Goal: Find specific page/section: Find specific page/section

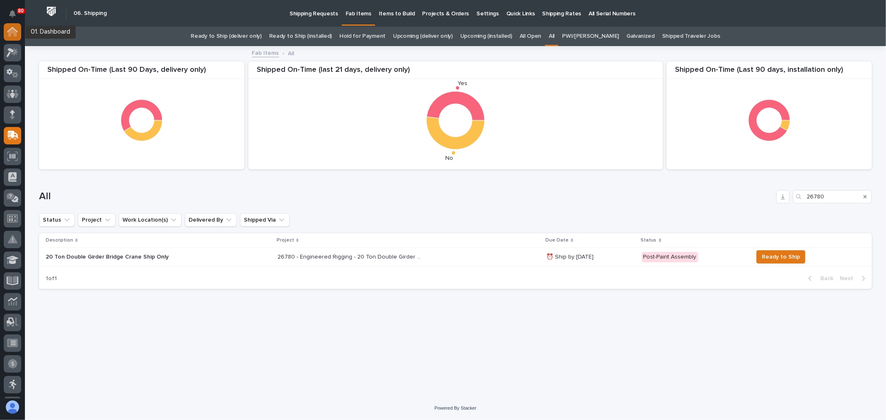
click at [15, 34] on icon at bounding box center [12, 32] width 8 height 8
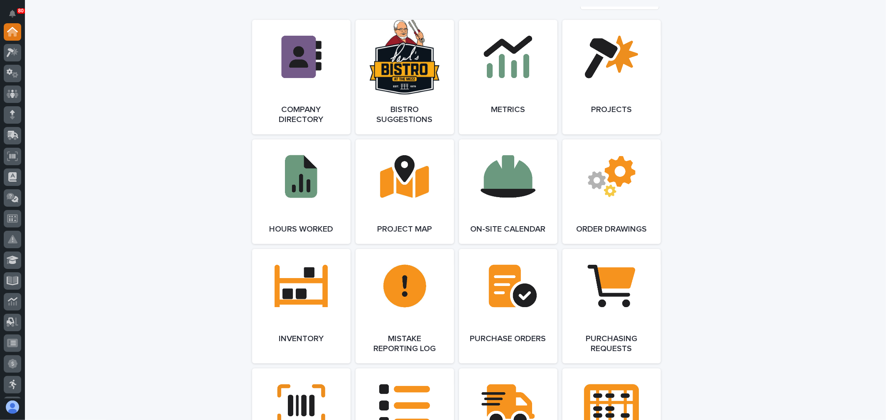
scroll to position [692, 0]
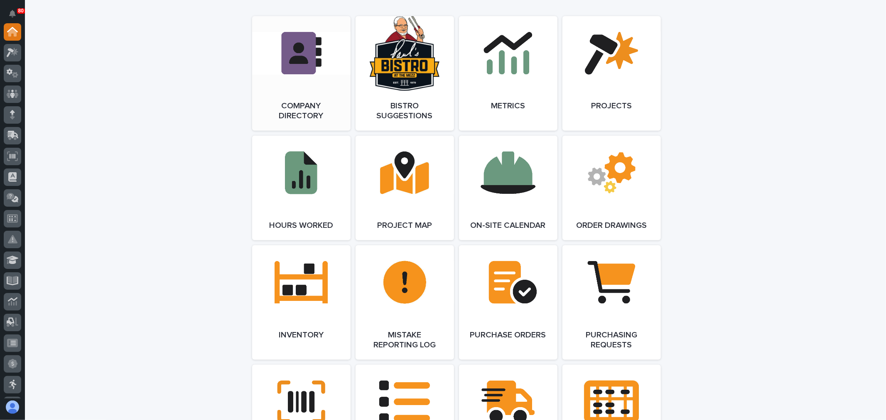
click at [295, 86] on link "Open Link" at bounding box center [301, 73] width 98 height 115
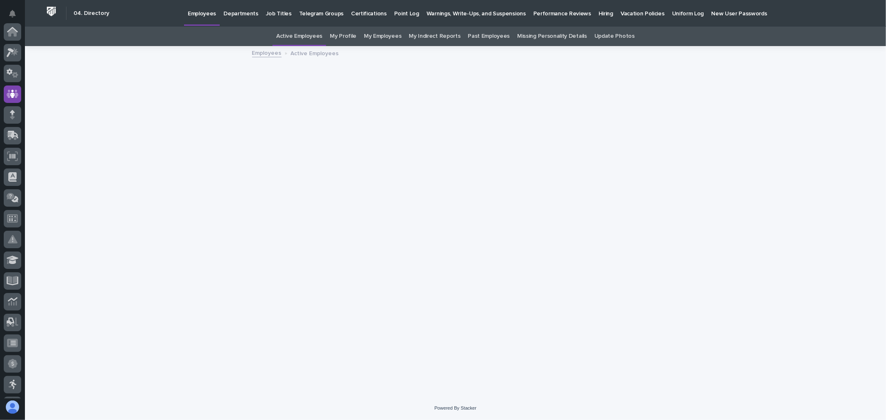
scroll to position [62, 0]
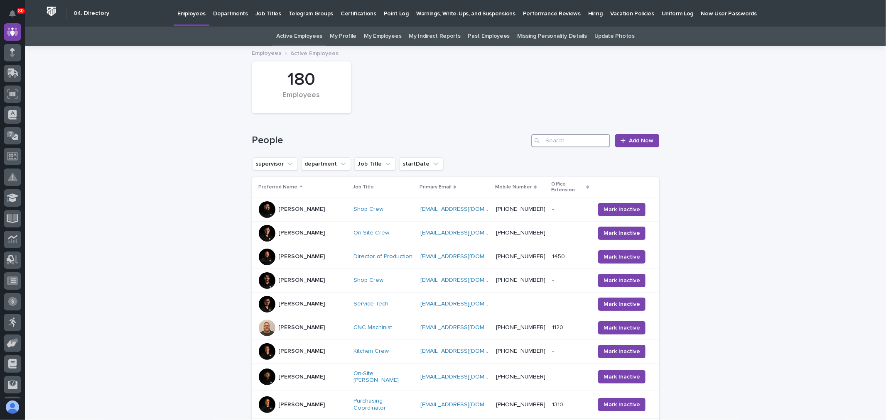
click at [555, 136] on input "Search" at bounding box center [570, 140] width 79 height 13
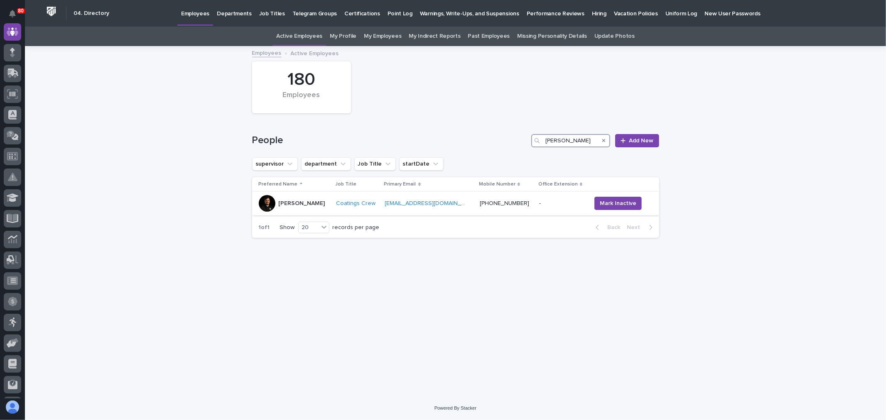
type input "reece"
click at [315, 203] on div "Reece Huber" at bounding box center [294, 203] width 71 height 17
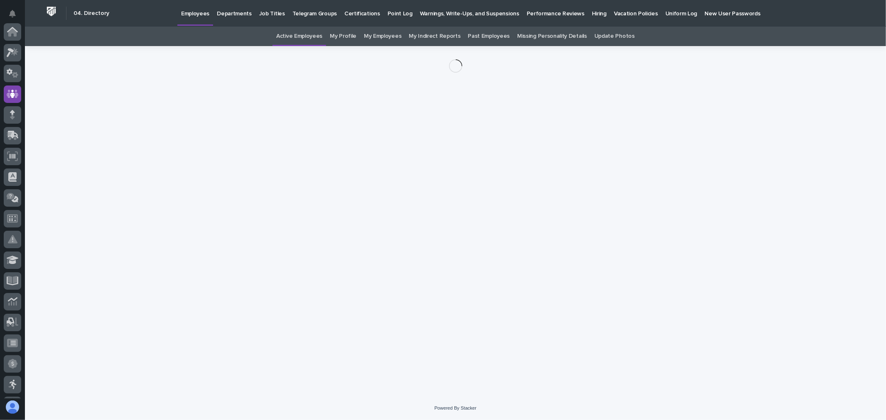
scroll to position [62, 0]
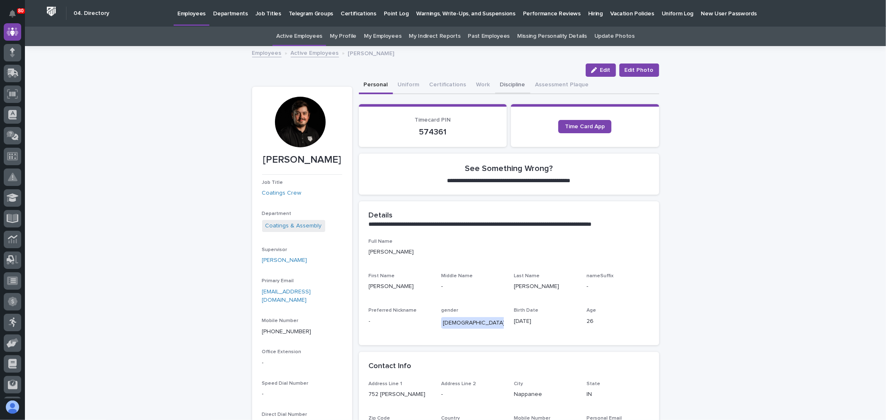
click at [508, 81] on button "Discipline" at bounding box center [512, 85] width 35 height 17
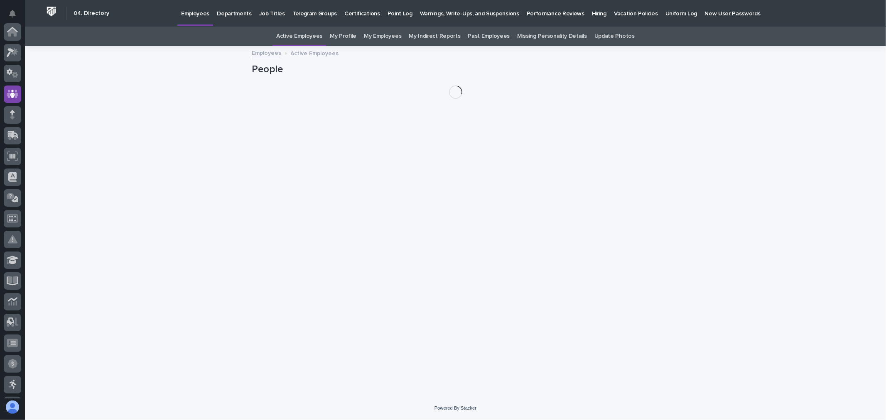
scroll to position [62, 0]
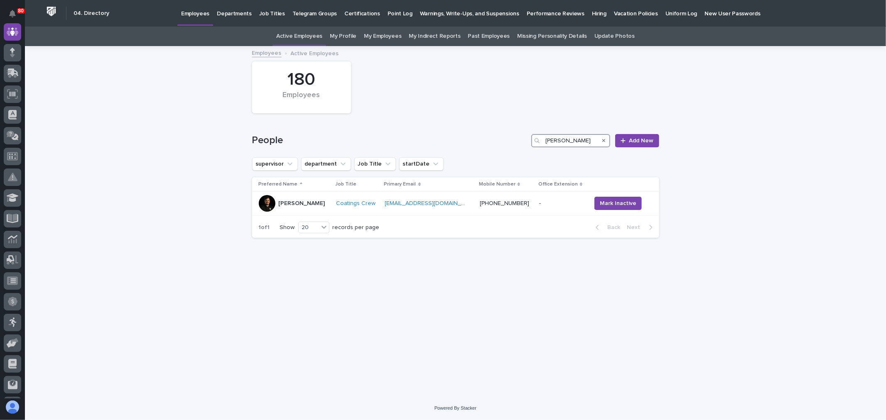
drag, startPoint x: 567, startPoint y: 139, endPoint x: 538, endPoint y: 137, distance: 29.5
click at [538, 137] on div "reece" at bounding box center [570, 140] width 79 height 13
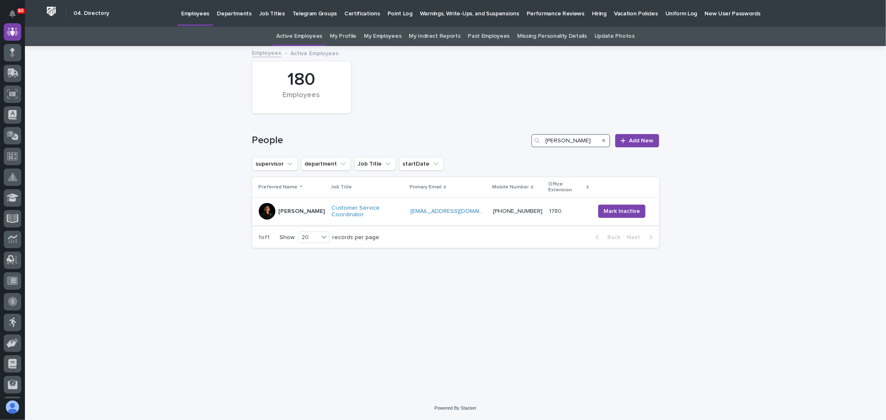
type input "Jodie"
click at [404, 205] on div "Customer Service Coordinator" at bounding box center [368, 212] width 72 height 14
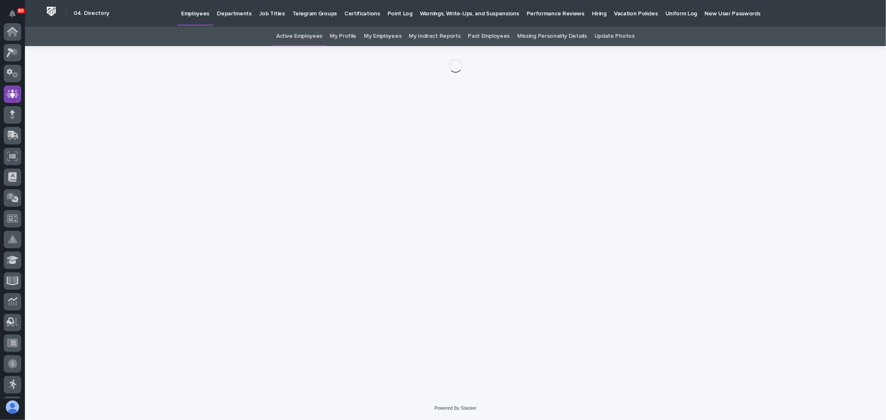
scroll to position [62, 0]
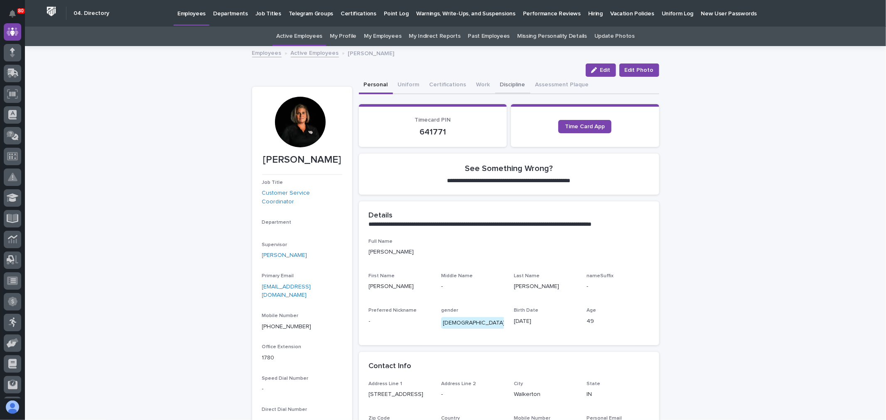
click at [509, 86] on button "Discipline" at bounding box center [512, 85] width 35 height 17
